Goal: Transaction & Acquisition: Subscribe to service/newsletter

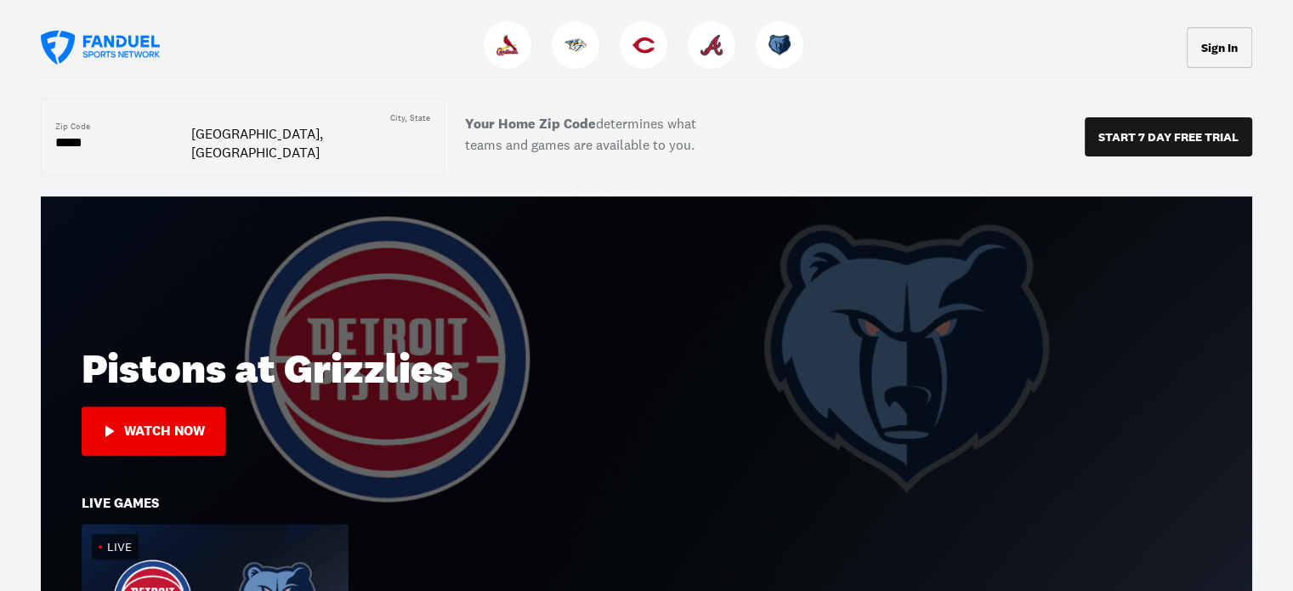
scroll to position [510, 0]
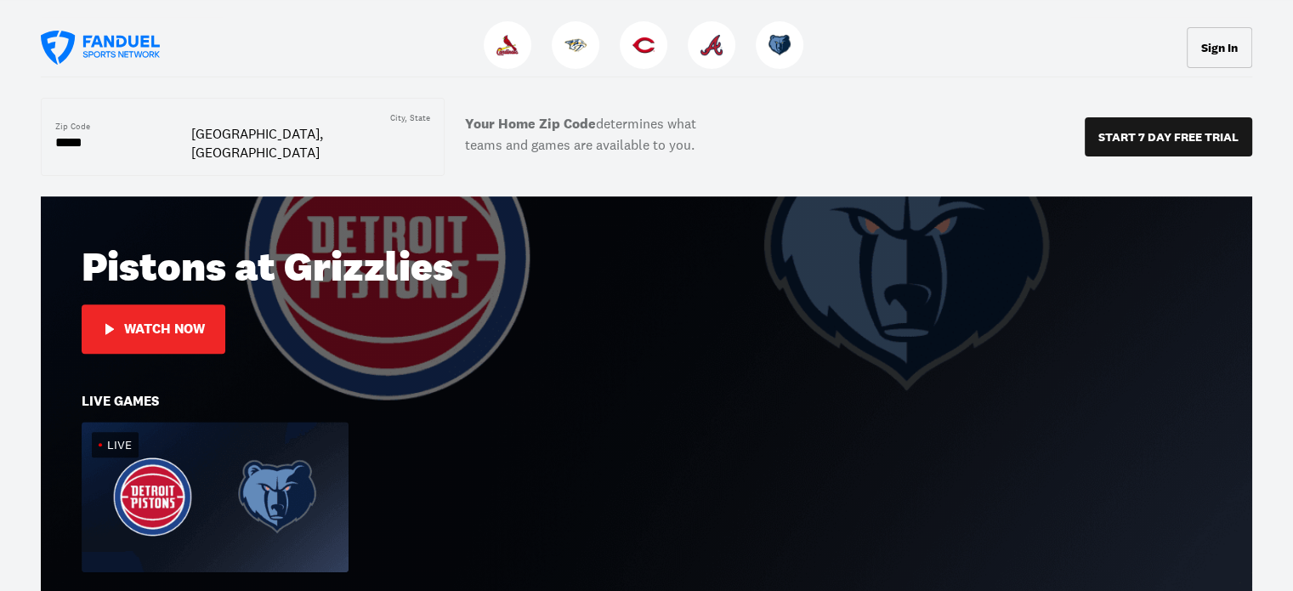
click at [146, 321] on div "Watch Now" at bounding box center [164, 328] width 81 height 15
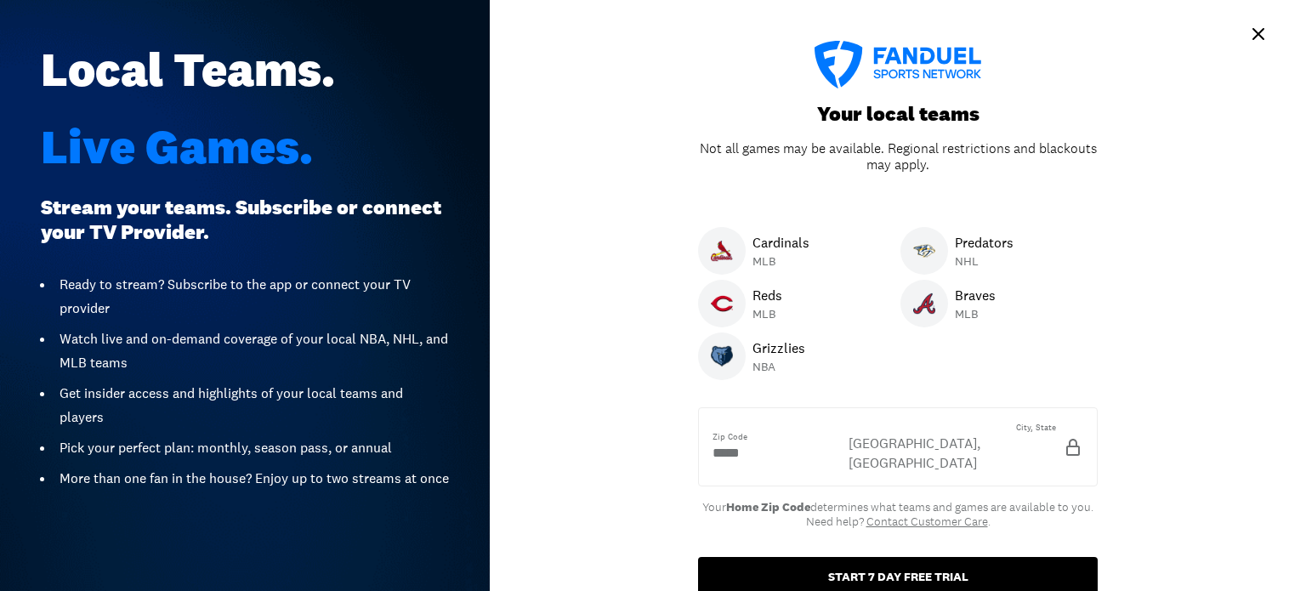
click at [852, 557] on button "START 7 DAY FREE TRIAL" at bounding box center [898, 576] width 400 height 39
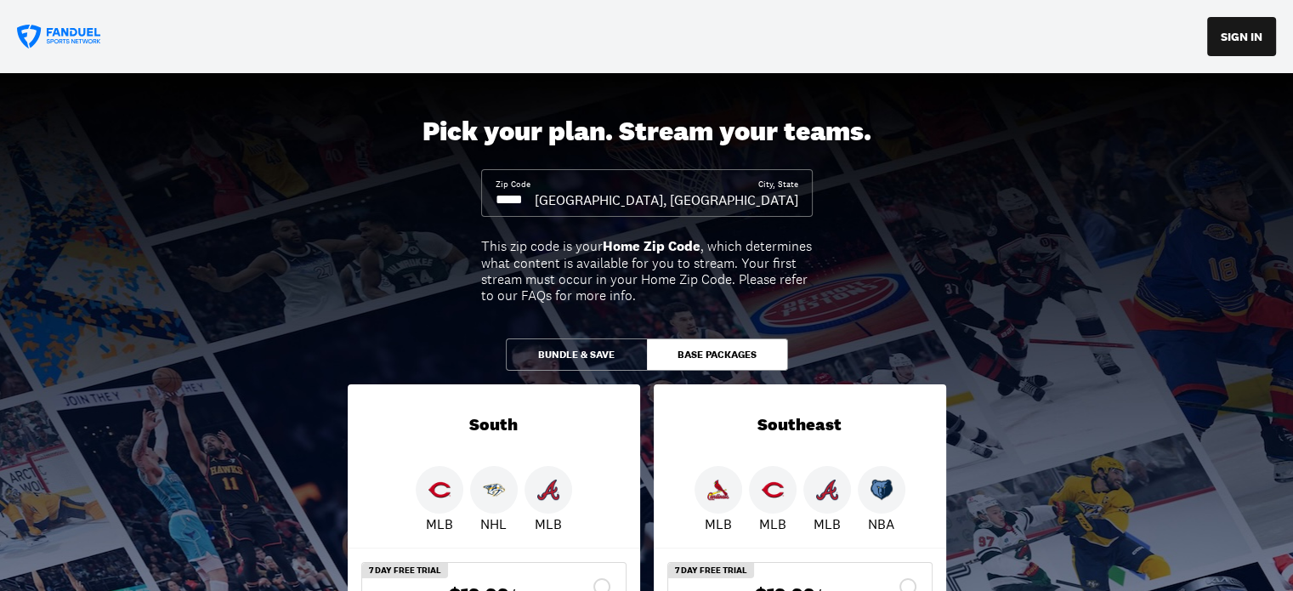
click at [535, 190] on input at bounding box center [515, 199] width 39 height 19
click at [535, 205] on input at bounding box center [515, 199] width 39 height 19
click at [535, 203] on input at bounding box center [515, 199] width 39 height 19
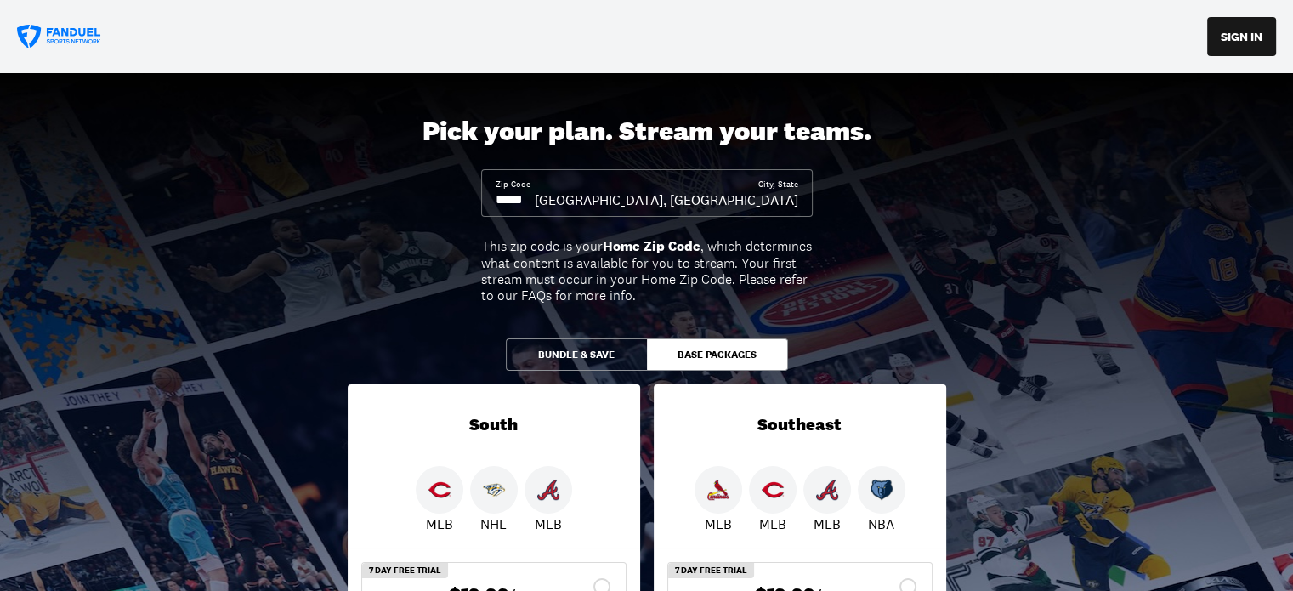
click at [533, 188] on div "Zip Code" at bounding box center [515, 194] width 39 height 31
click at [537, 177] on div "Zip Code City, [GEOGRAPHIC_DATA], [GEOGRAPHIC_DATA]" at bounding box center [647, 193] width 332 height 48
click at [535, 184] on div "Zip Code" at bounding box center [515, 194] width 39 height 31
click at [535, 201] on input at bounding box center [515, 199] width 39 height 19
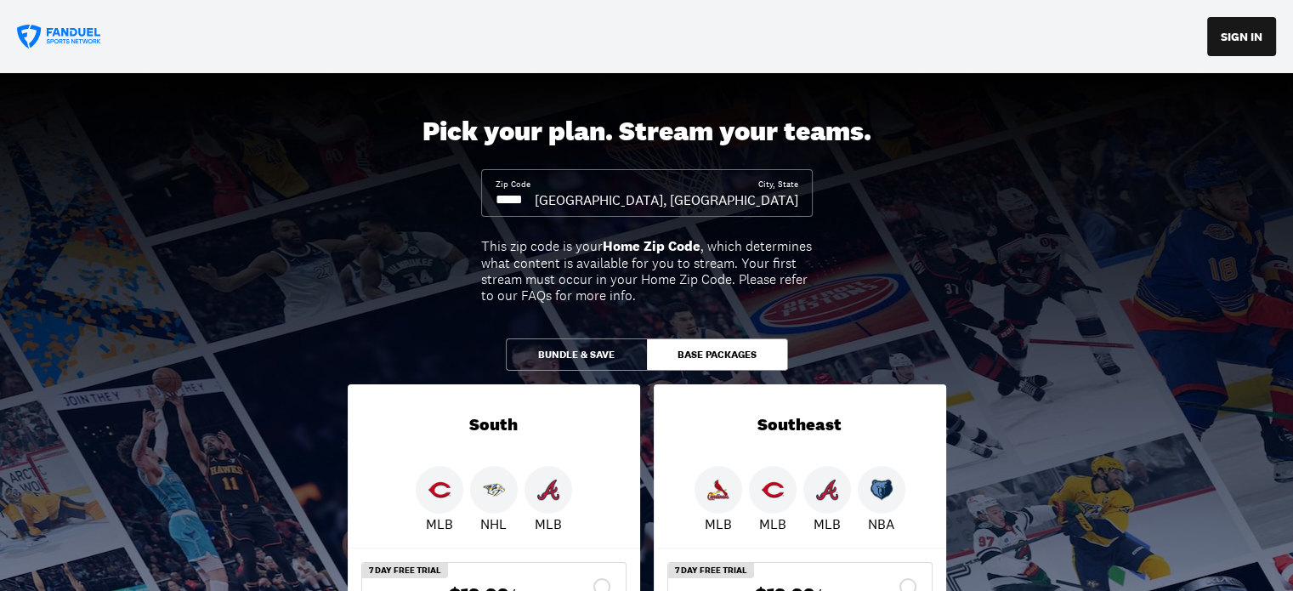
click at [493, 202] on div "Zip Code City, [GEOGRAPHIC_DATA], [GEOGRAPHIC_DATA]" at bounding box center [647, 193] width 332 height 48
click at [492, 202] on div "Zip Code City, [GEOGRAPHIC_DATA], [GEOGRAPHIC_DATA]" at bounding box center [647, 193] width 332 height 48
click at [796, 184] on div "City, State" at bounding box center [778, 185] width 40 height 12
click at [801, 190] on div "Zip Code City, [GEOGRAPHIC_DATA], [GEOGRAPHIC_DATA]" at bounding box center [647, 193] width 332 height 48
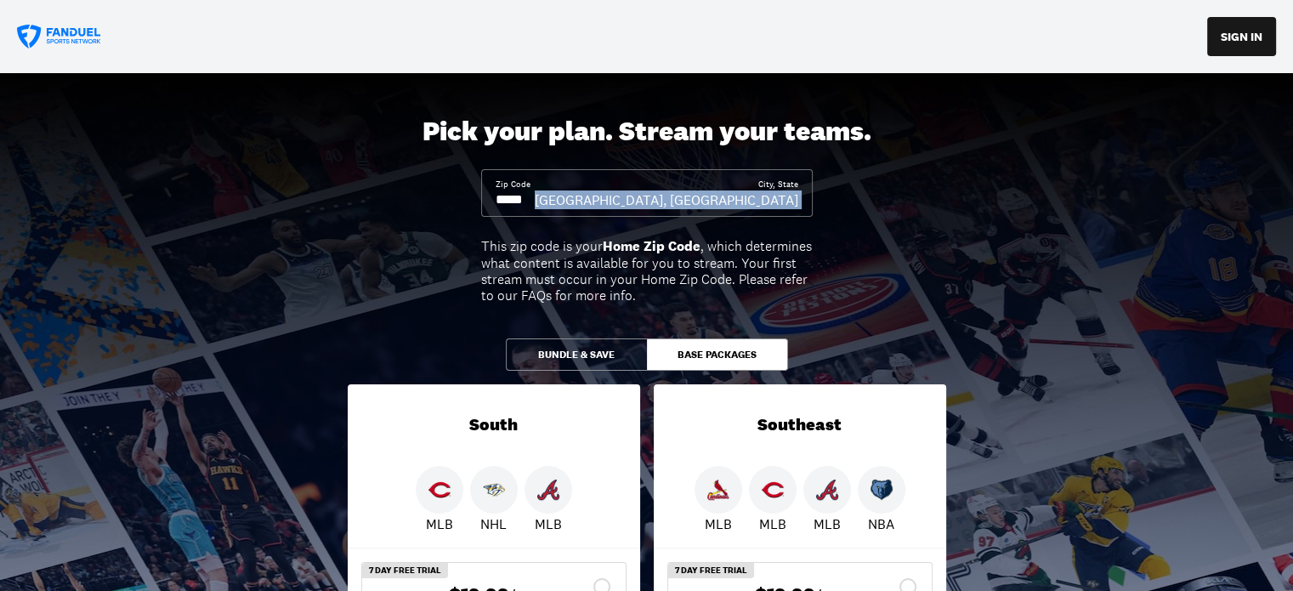
click at [800, 191] on div "Zip Code City, [GEOGRAPHIC_DATA], [GEOGRAPHIC_DATA]" at bounding box center [647, 193] width 332 height 48
click at [529, 201] on input at bounding box center [515, 199] width 39 height 19
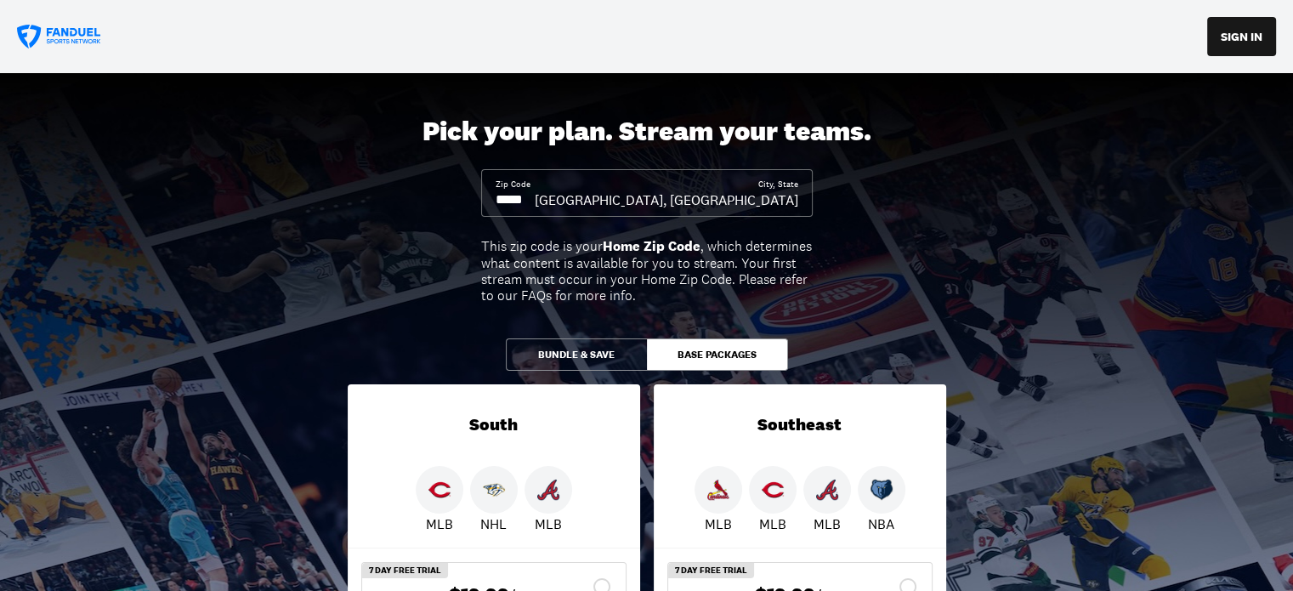
click at [529, 201] on input at bounding box center [515, 199] width 39 height 19
click at [533, 196] on input at bounding box center [515, 199] width 39 height 19
click at [496, 196] on input at bounding box center [515, 199] width 39 height 19
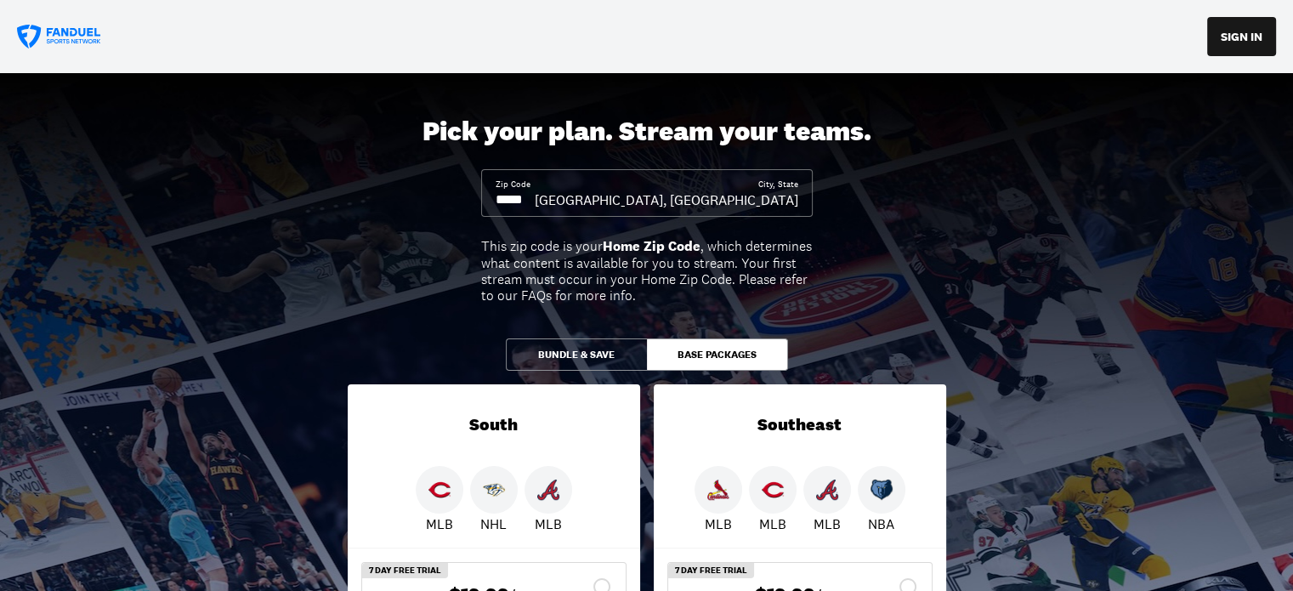
drag, startPoint x: 496, startPoint y: 196, endPoint x: 524, endPoint y: 197, distance: 28.1
click at [524, 197] on input at bounding box center [515, 199] width 39 height 19
click at [531, 197] on input at bounding box center [515, 199] width 39 height 19
drag, startPoint x: 531, startPoint y: 197, endPoint x: 502, endPoint y: 200, distance: 28.2
click at [503, 201] on input at bounding box center [515, 199] width 39 height 19
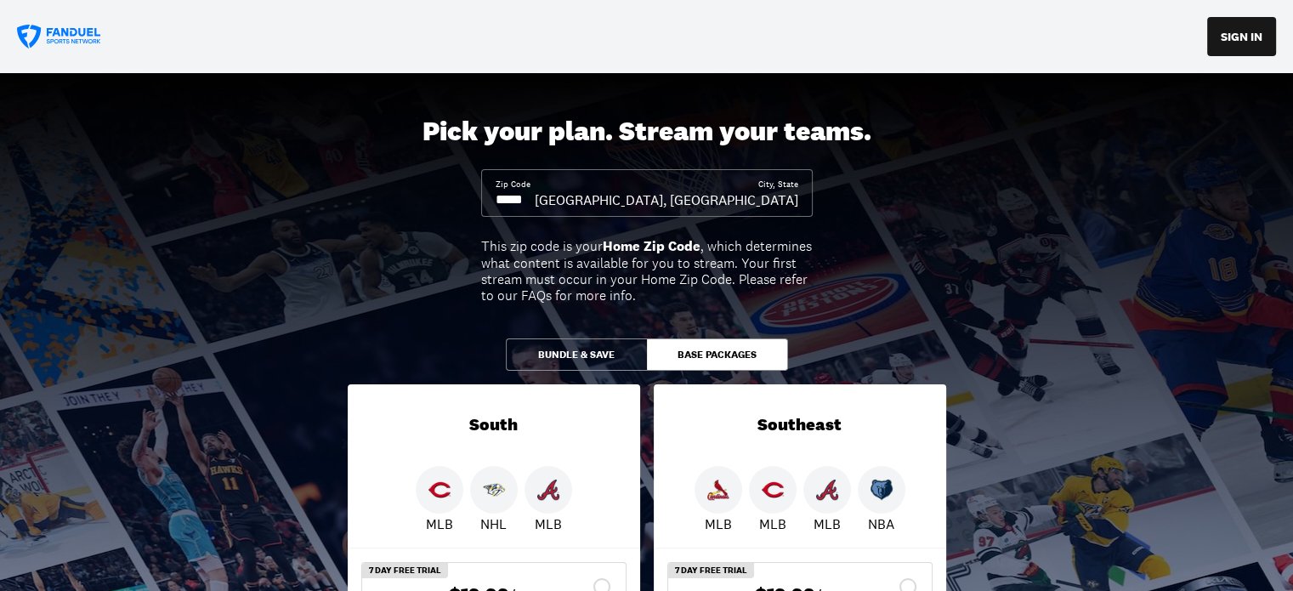
click at [529, 196] on input at bounding box center [515, 199] width 39 height 19
